Goal: Entertainment & Leisure: Consume media (video, audio)

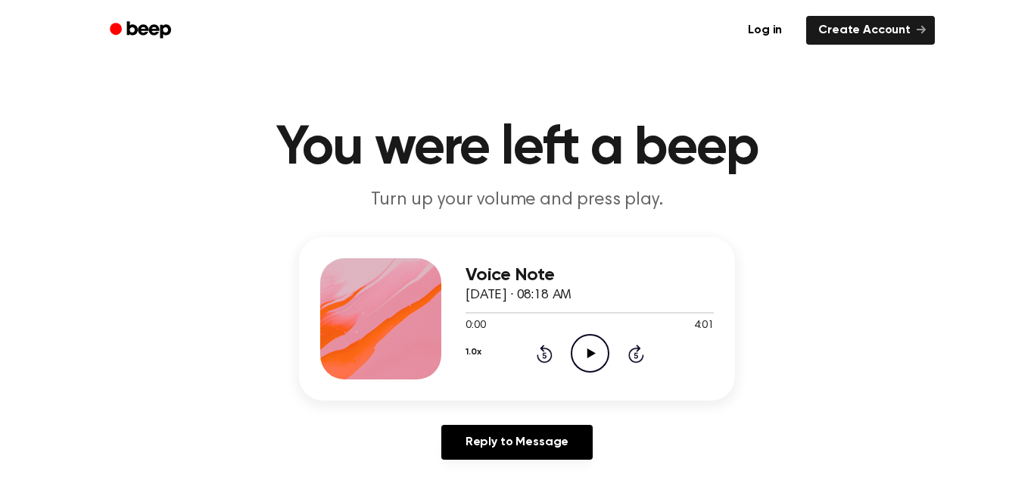
click at [601, 352] on icon "Play Audio" at bounding box center [590, 353] width 39 height 39
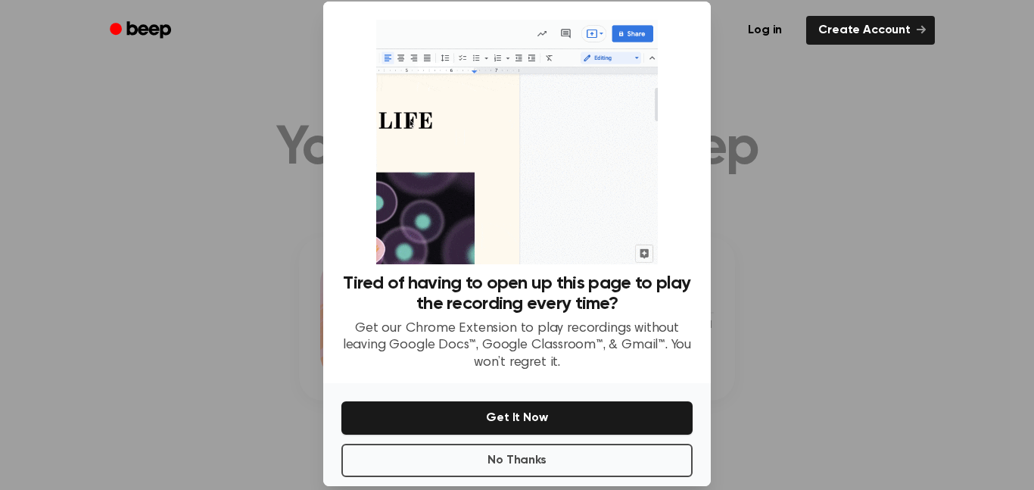
scroll to position [27, 0]
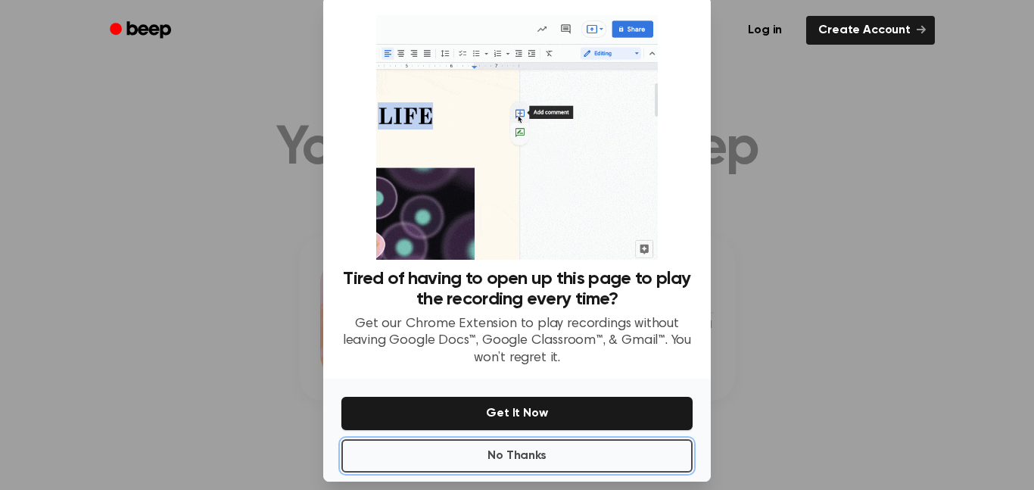
click at [598, 446] on button "No Thanks" at bounding box center [516, 455] width 351 height 33
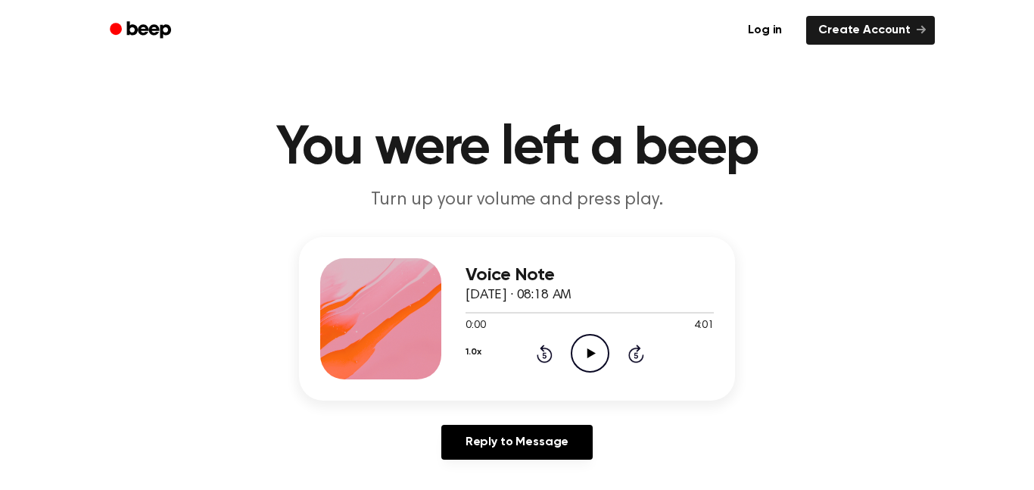
click at [581, 356] on icon "Play Audio" at bounding box center [590, 353] width 39 height 39
click at [711, 216] on main "You were left a beep Turn up your volume and press play. Voice Note October 14,…" at bounding box center [517, 466] width 1034 height 933
click at [848, 424] on div "Voice Note October 14, 2025 · 08:18 AM 3:10 4:01 Your browser does not support …" at bounding box center [517, 354] width 998 height 235
click at [535, 91] on main "You were left a beep Turn up your volume and press play. Voice Note October 14,…" at bounding box center [517, 466] width 1034 height 933
click at [594, 361] on icon "Play Audio" at bounding box center [590, 353] width 39 height 39
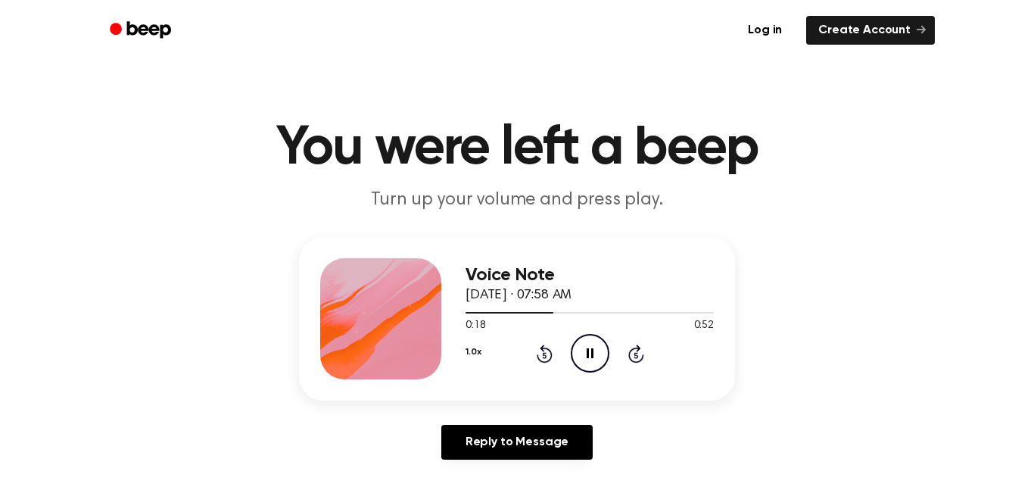
click at [540, 342] on div "1.0x Rewind 5 seconds Pause Audio Skip 5 seconds" at bounding box center [590, 353] width 248 height 39
click at [549, 357] on icon at bounding box center [545, 353] width 16 height 18
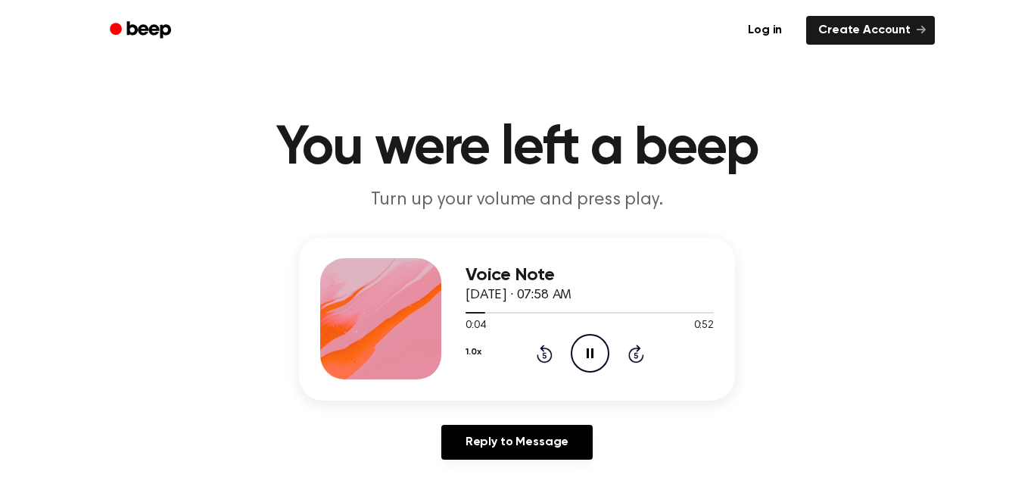
click at [549, 357] on icon at bounding box center [545, 353] width 16 height 18
click at [549, 356] on icon "Rewind 5 seconds" at bounding box center [544, 354] width 17 height 20
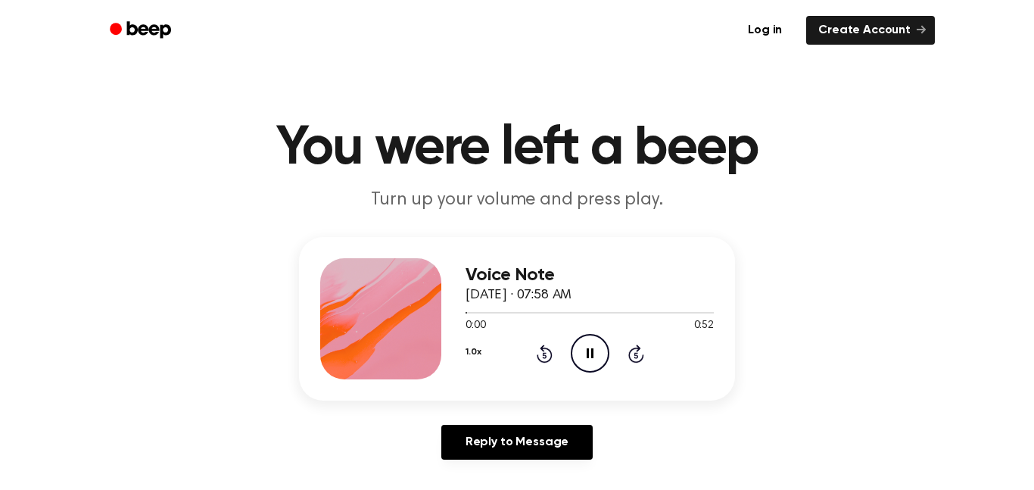
click at [571, 358] on icon "Pause Audio" at bounding box center [590, 353] width 39 height 39
click at [574, 358] on icon "Play Audio" at bounding box center [590, 353] width 39 height 39
click at [577, 361] on icon "Play Audio" at bounding box center [590, 353] width 39 height 39
click at [577, 361] on icon "Pause Audio" at bounding box center [590, 353] width 39 height 39
click at [544, 353] on icon "Rewind 5 seconds" at bounding box center [544, 354] width 17 height 20
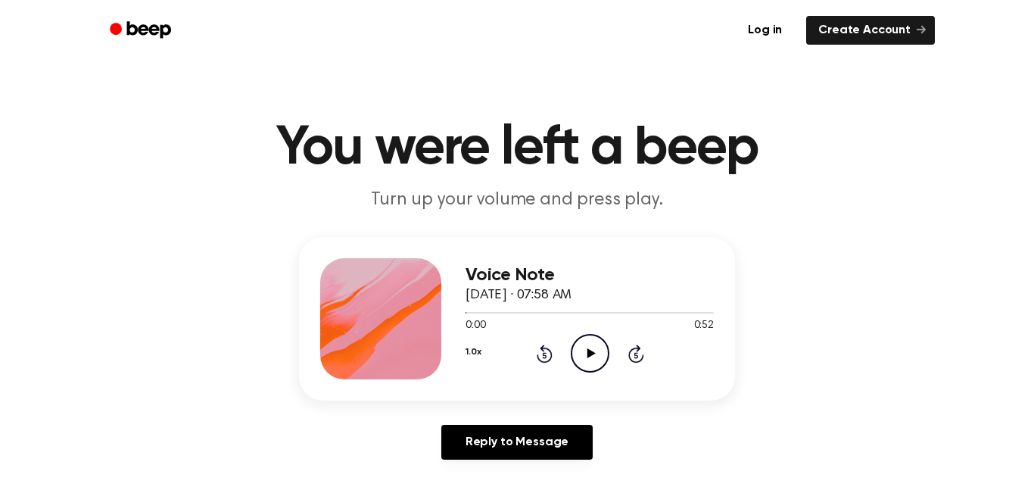
click at [594, 351] on icon "Play Audio" at bounding box center [590, 353] width 39 height 39
click at [587, 365] on icon "Play Audio" at bounding box center [590, 353] width 39 height 39
